Goal: Task Accomplishment & Management: Use online tool/utility

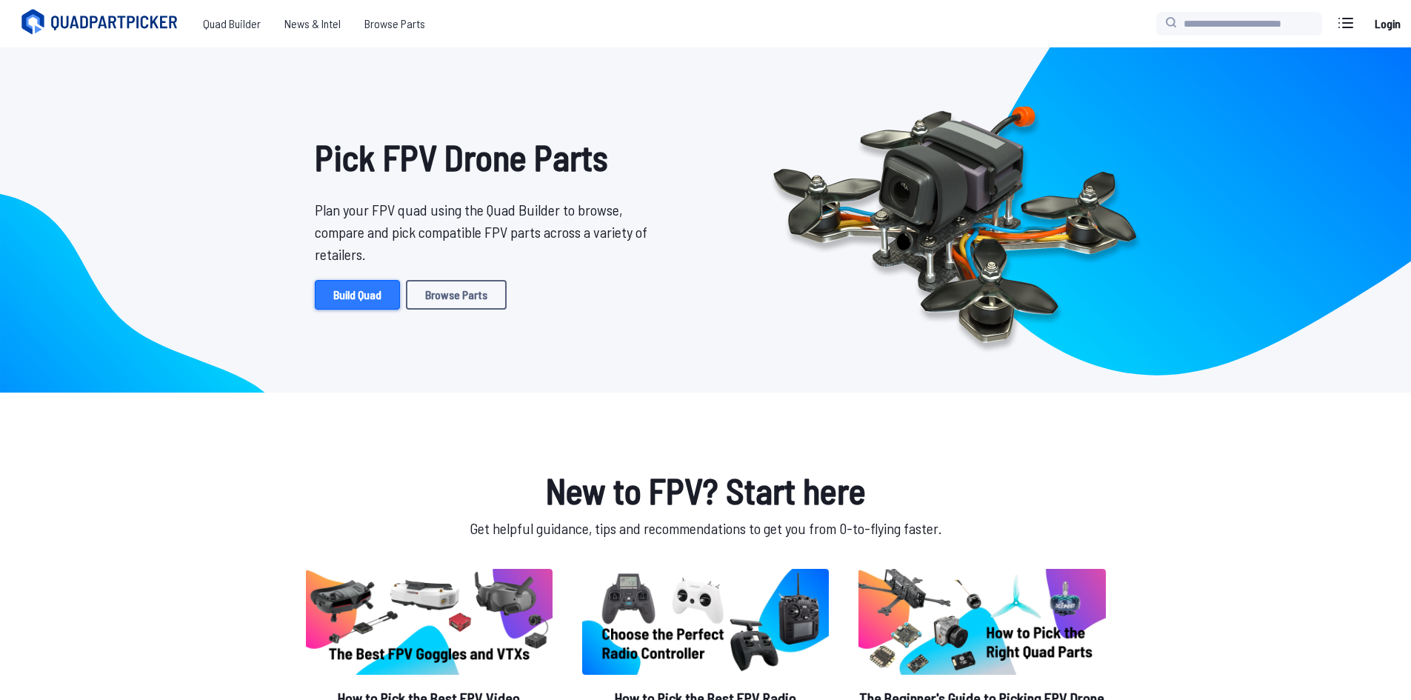
click at [344, 297] on link "Build Quad" at bounding box center [357, 295] width 85 height 30
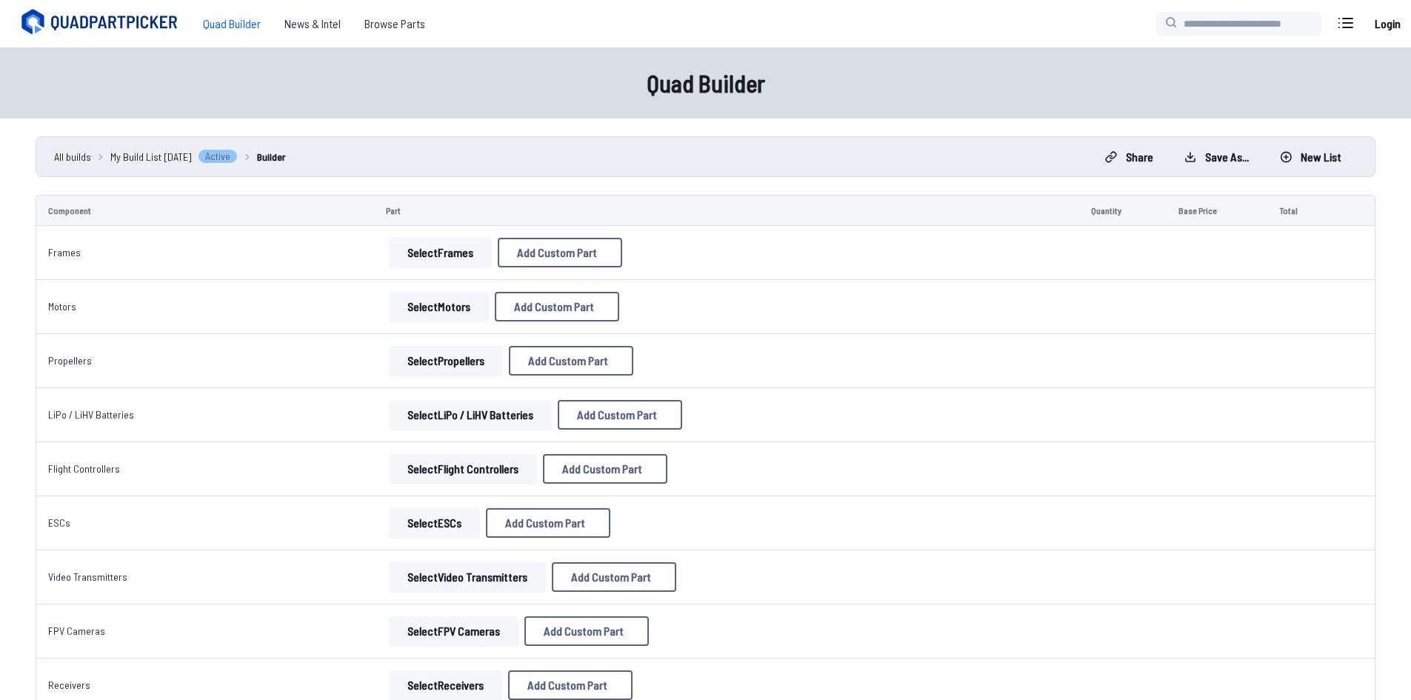
click at [438, 256] on button "Select Frames" at bounding box center [440, 253] width 103 height 30
click at [436, 259] on button "Select Frames" at bounding box center [440, 253] width 103 height 30
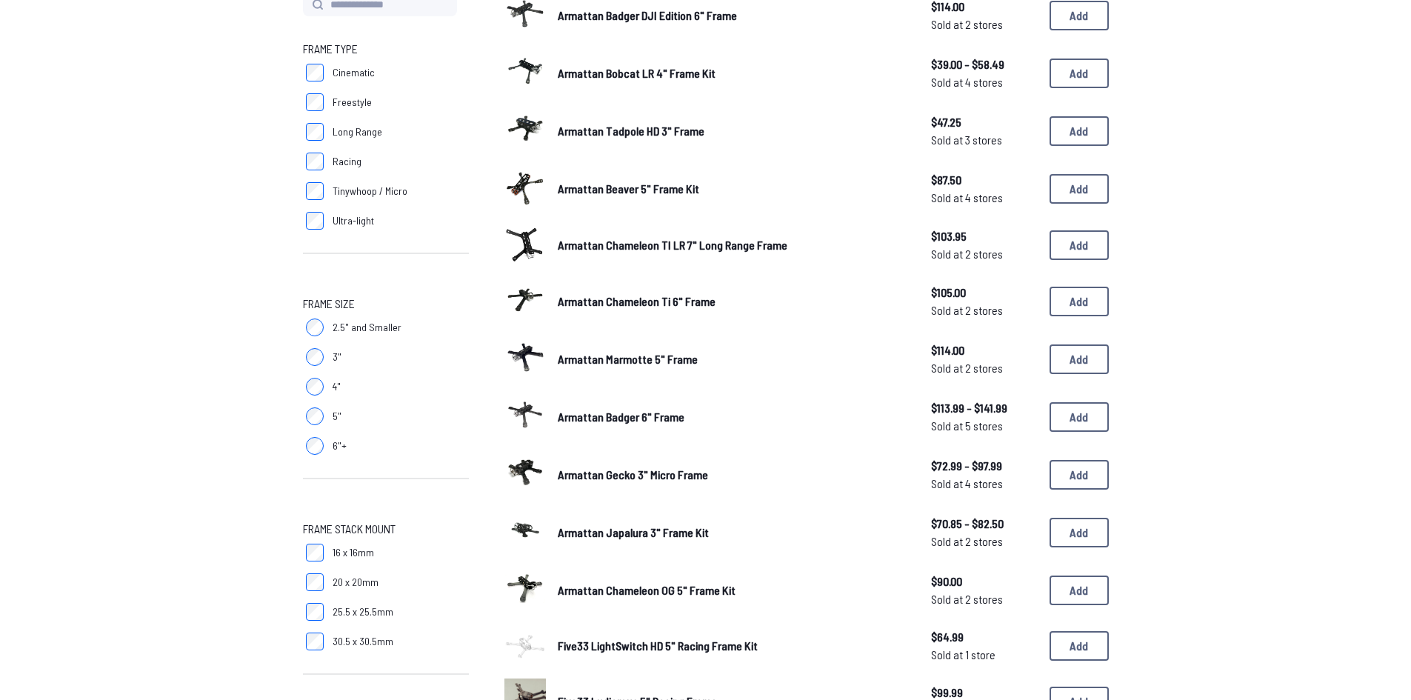
scroll to position [198, 0]
